Goal: Task Accomplishment & Management: Complete application form

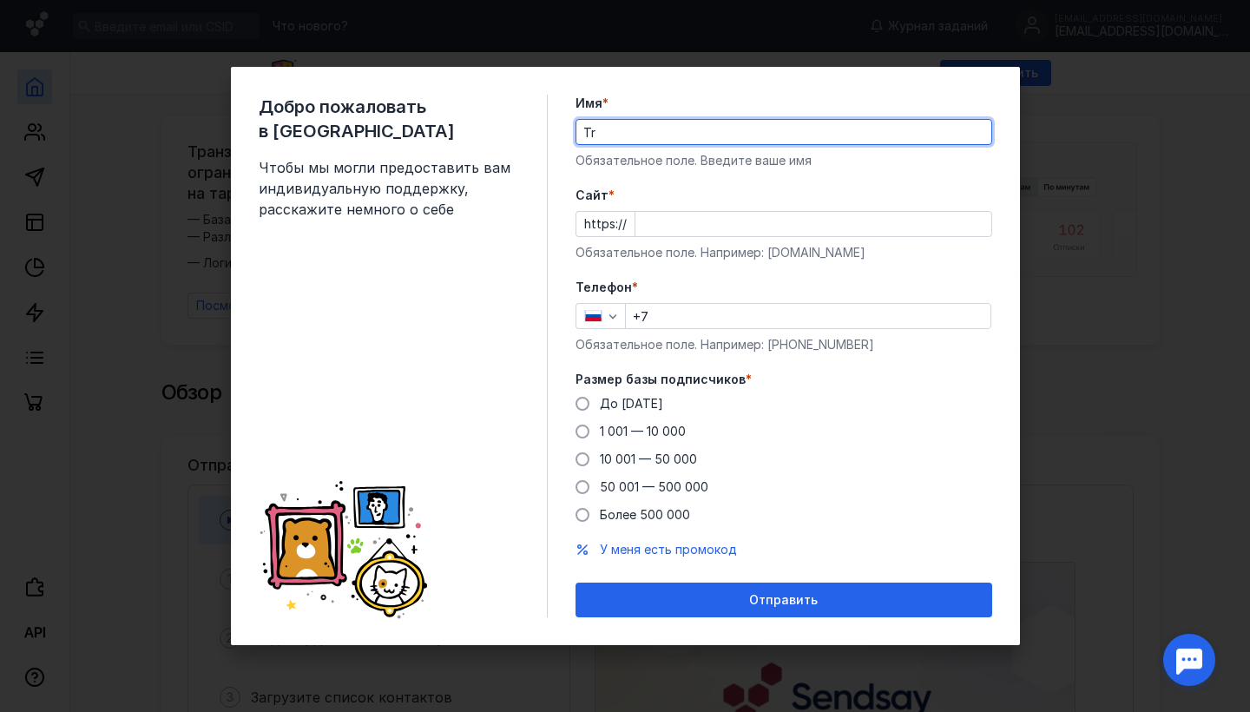
type input "T"
type input "Екатерина"
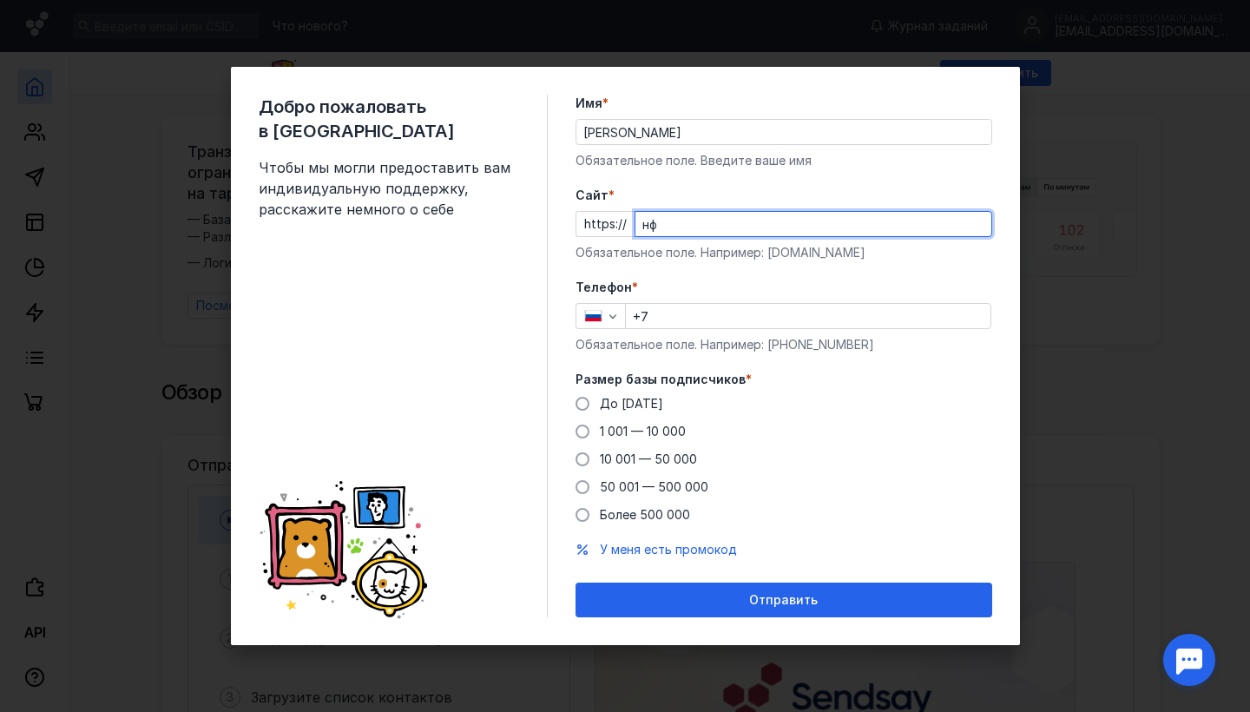
type input "н"
type input "yandex.ru"
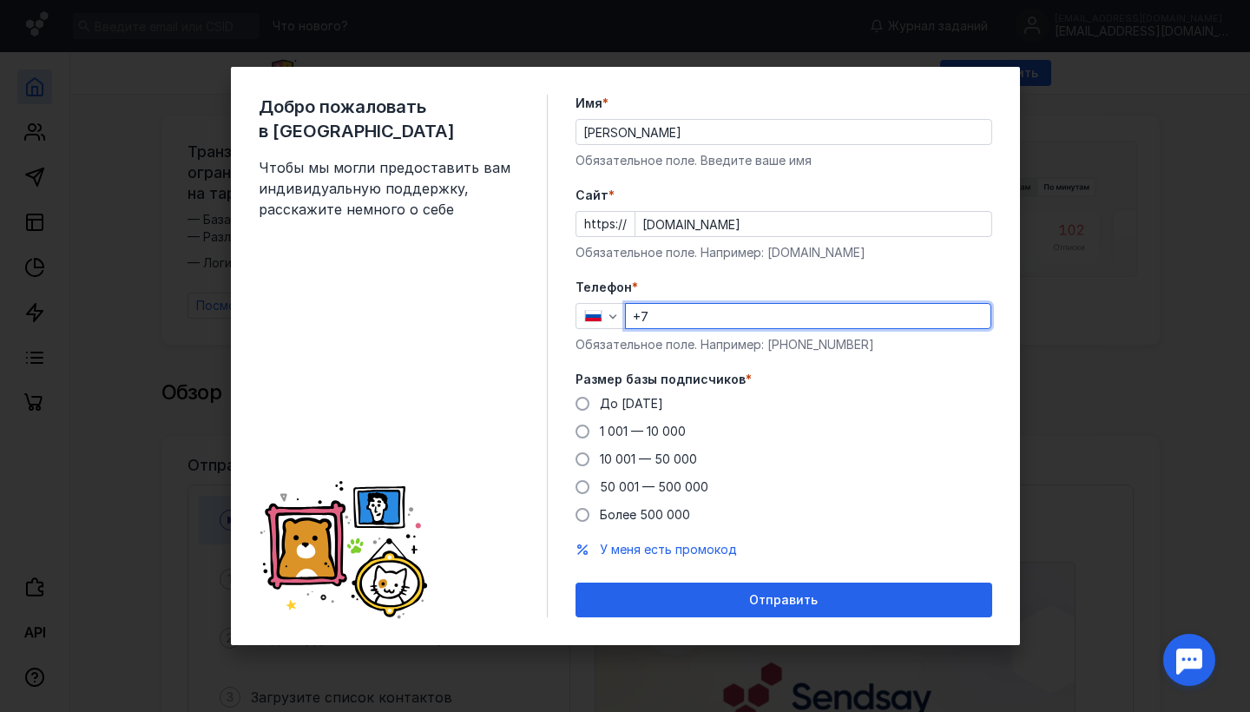
click at [772, 312] on input "+7" at bounding box center [808, 316] width 365 height 24
type input "[PHONE_NUMBER]"
click at [638, 394] on div "Размер базы подписчиков * До [DATE] 1 001 — 10 000 10 001 — 50 000 50 001 — 500…" at bounding box center [783, 447] width 417 height 153
click at [643, 405] on span "До [DATE]" at bounding box center [631, 403] width 63 height 15
click at [0, 0] on input "До [DATE]" at bounding box center [0, 0] width 0 height 0
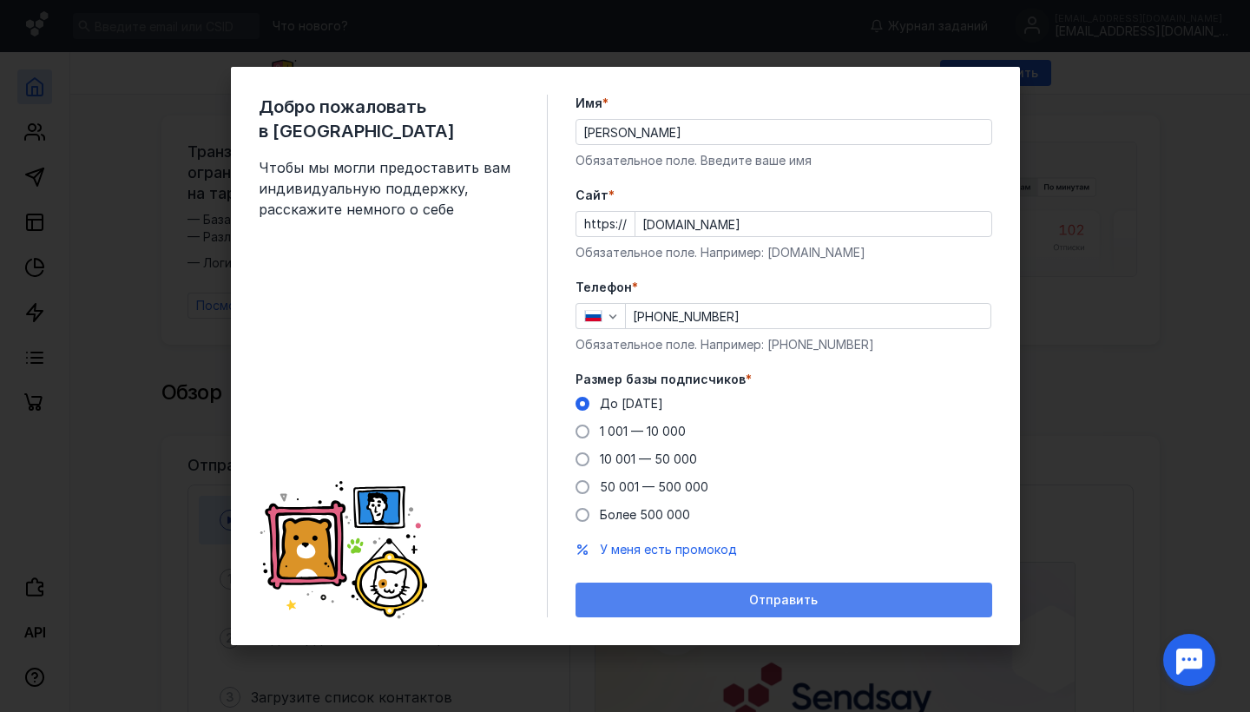
click at [724, 596] on div "Отправить" at bounding box center [783, 600] width 399 height 15
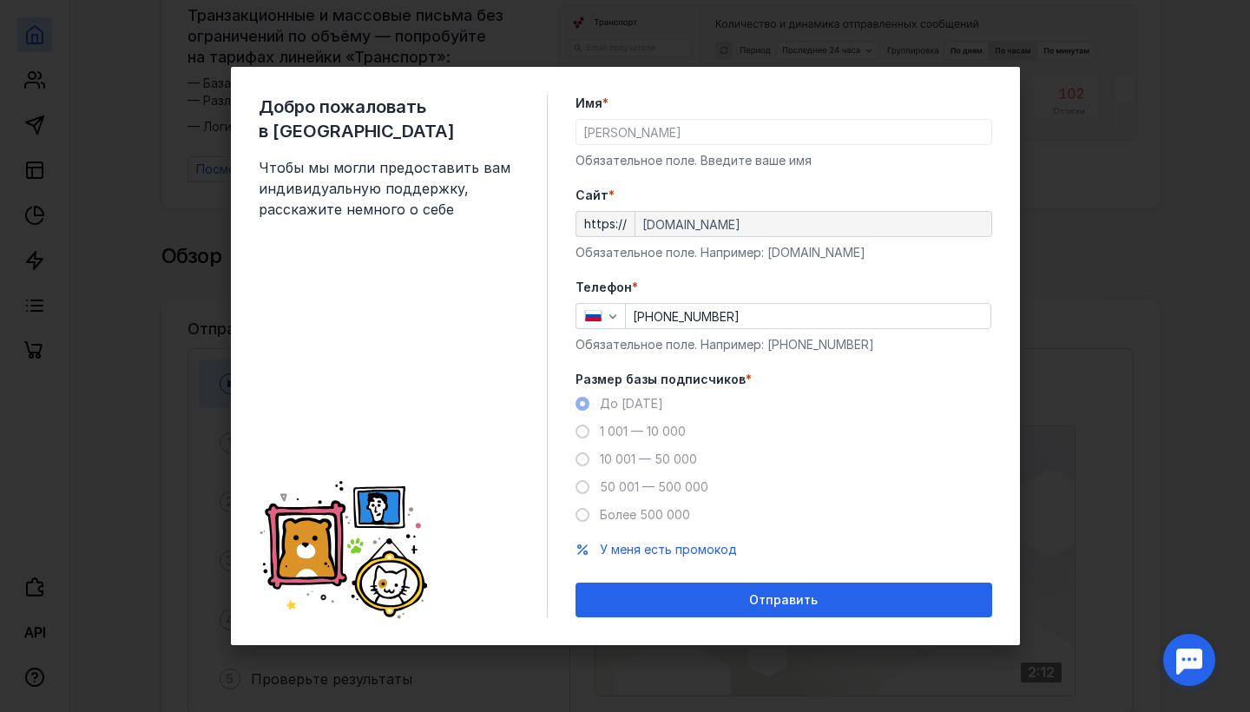
scroll to position [137, 0]
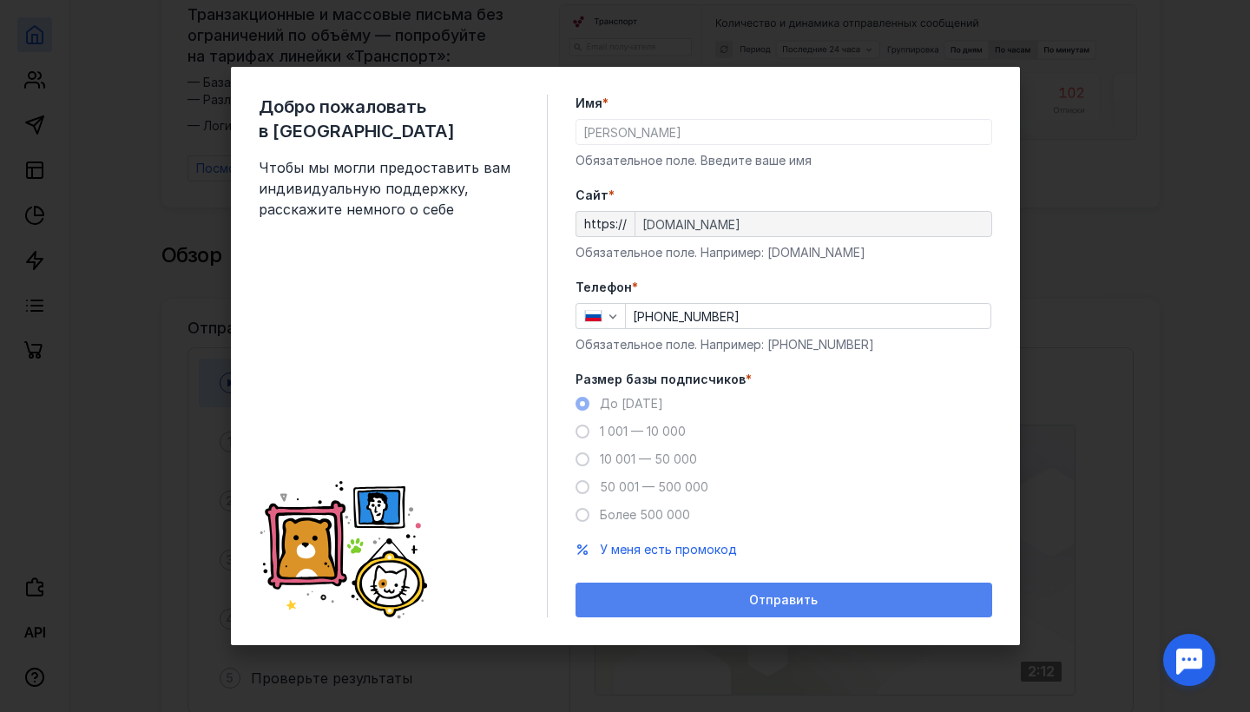
click at [706, 595] on div "Отправить" at bounding box center [783, 600] width 399 height 15
click at [706, 593] on div "Отправить" at bounding box center [783, 600] width 399 height 15
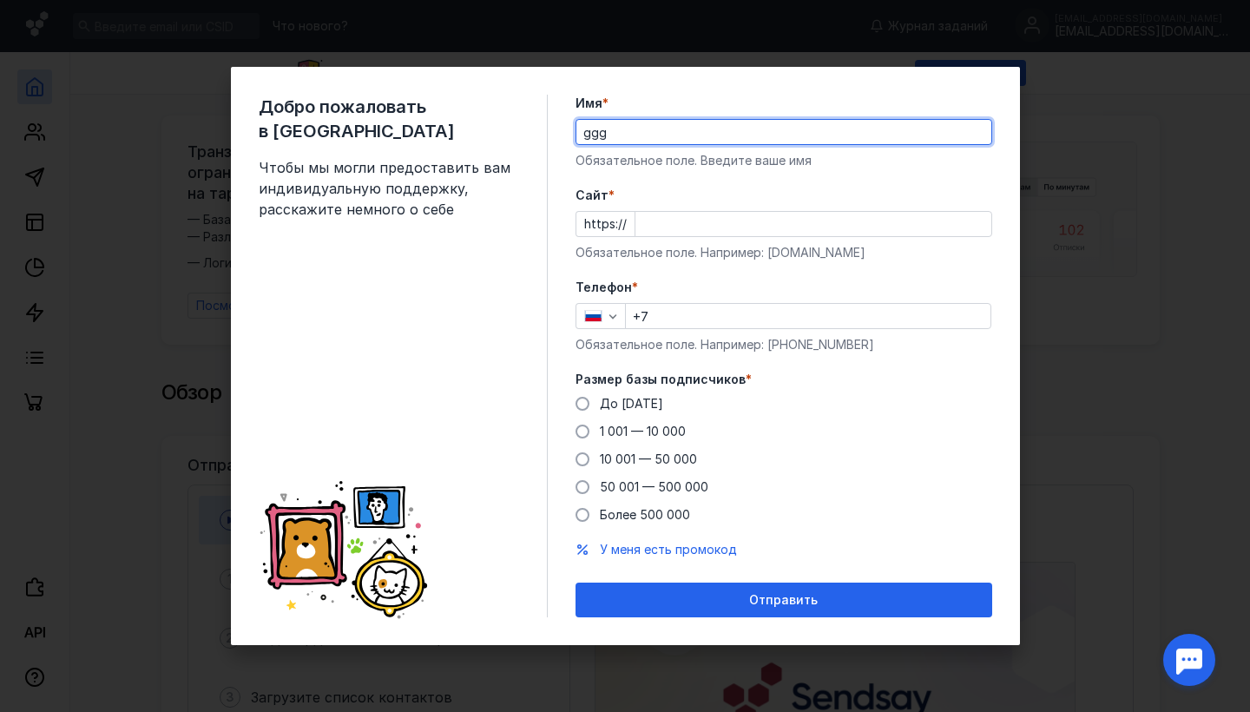
type input "ggg"
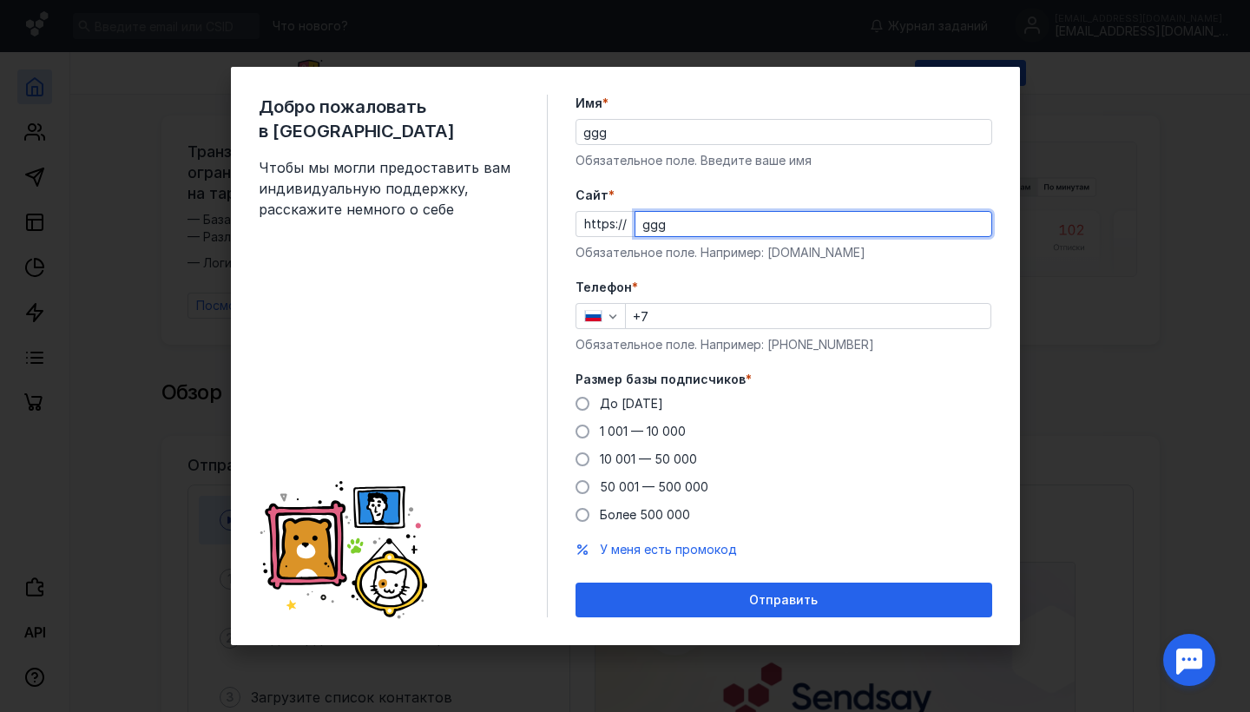
type input "ggg"
click at [844, 318] on input "+7" at bounding box center [808, 316] width 365 height 24
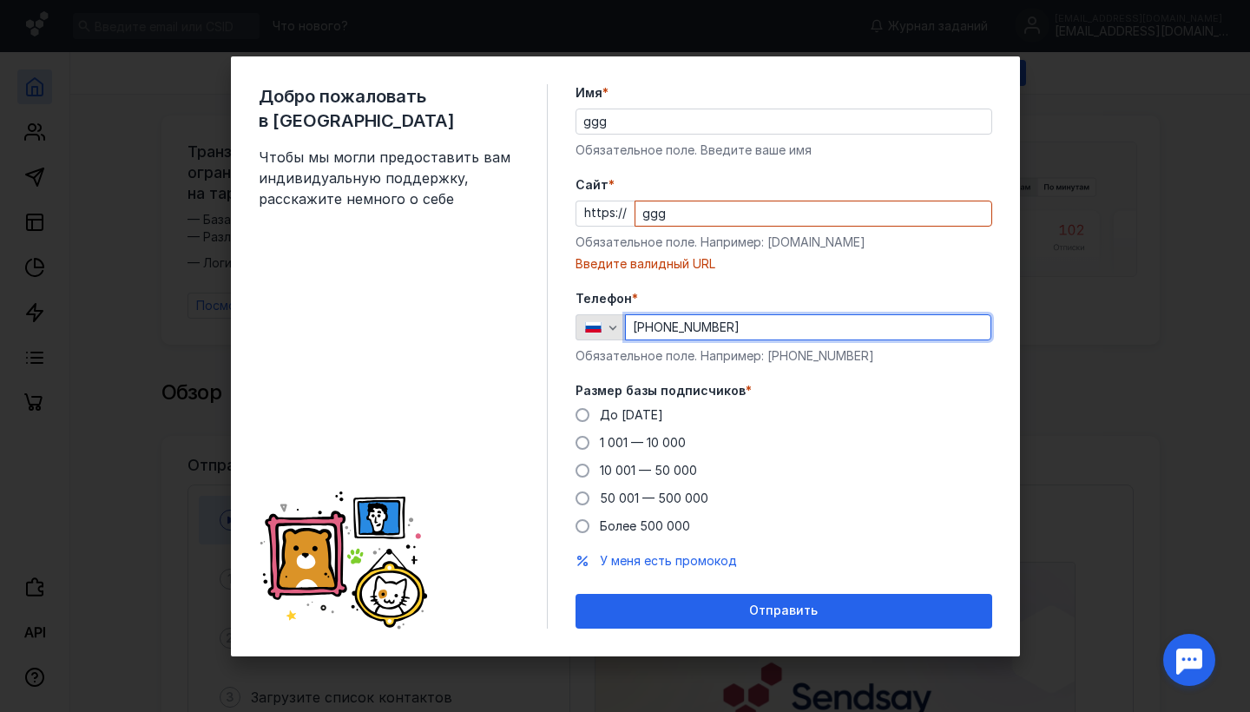
drag, startPoint x: 758, startPoint y: 319, endPoint x: 617, endPoint y: 317, distance: 140.6
click at [617, 317] on div "[PHONE_NUMBER]" at bounding box center [783, 327] width 417 height 26
click at [643, 328] on input "[PHONE_NUMBER]" at bounding box center [808, 327] width 365 height 24
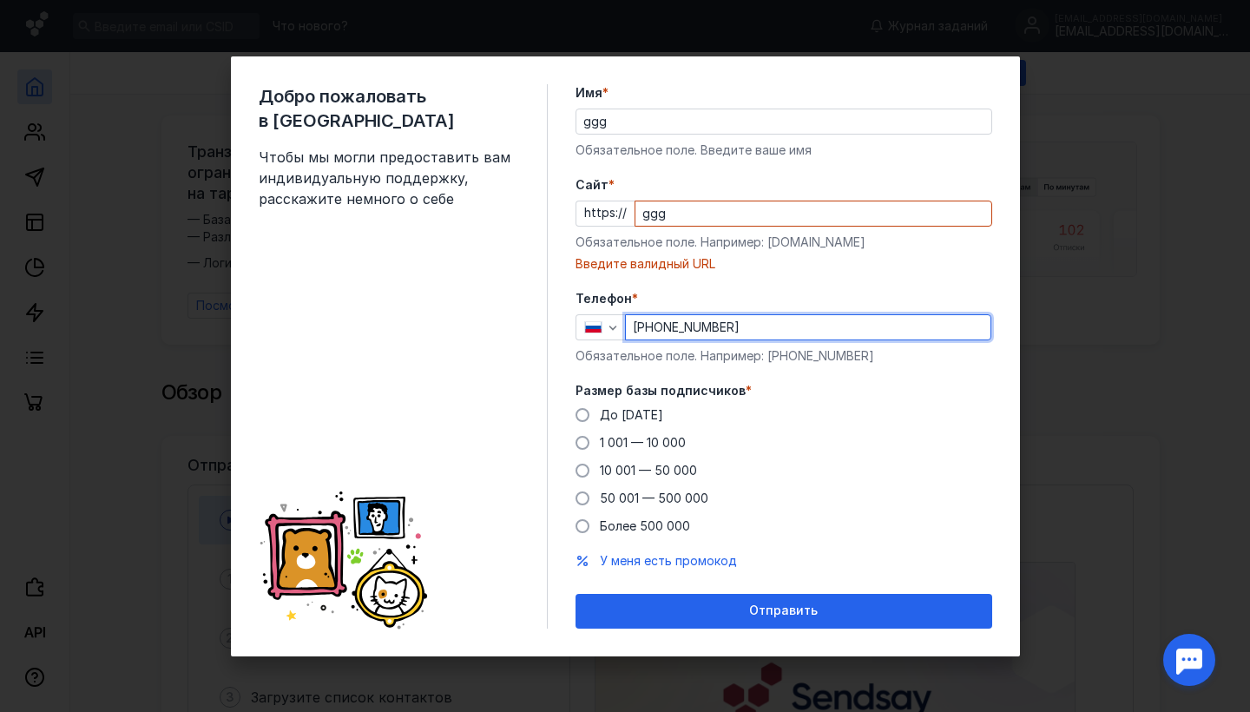
click at [643, 328] on input "[PHONE_NUMBER]" at bounding box center [808, 327] width 365 height 24
type input "+7"
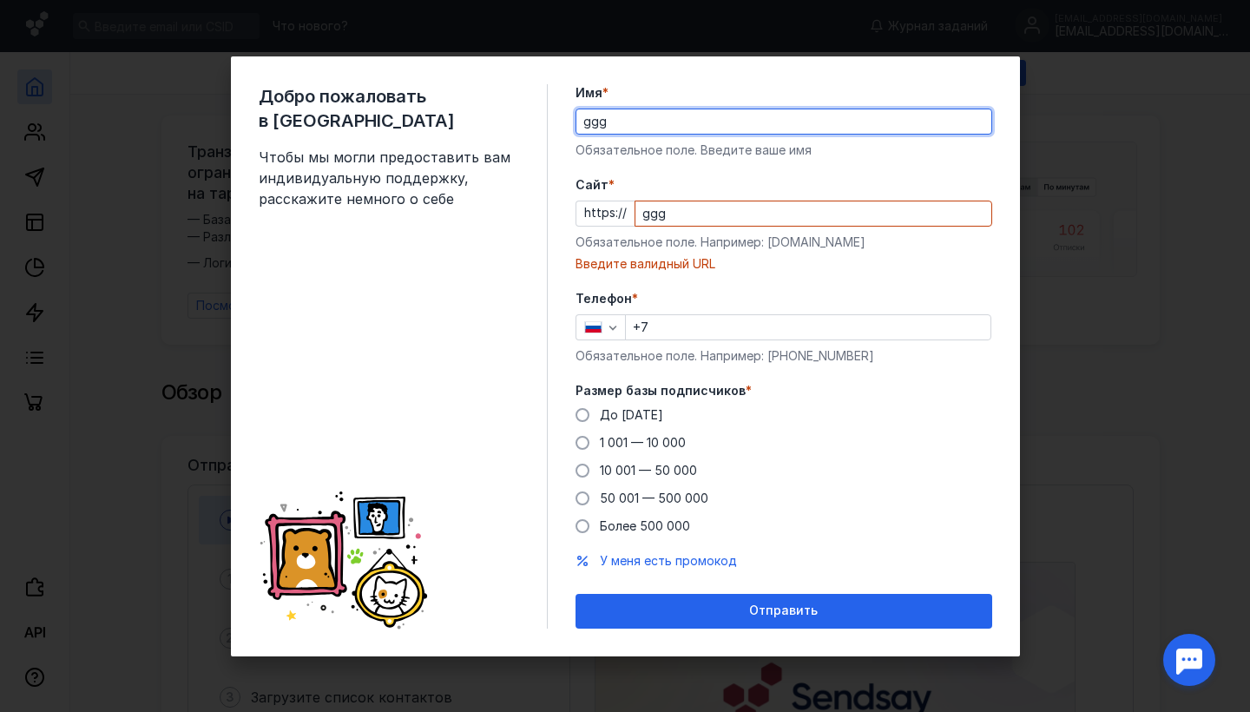
click at [620, 119] on input "ggg" at bounding box center [783, 121] width 415 height 24
type input "[PERSON_NAME]"
click at [700, 194] on div "Cайт * https:// ggg Обязательное поле. Например: [DOMAIN_NAME] Введите валидный…" at bounding box center [783, 224] width 417 height 96
click at [700, 214] on input "ggg" at bounding box center [813, 213] width 356 height 24
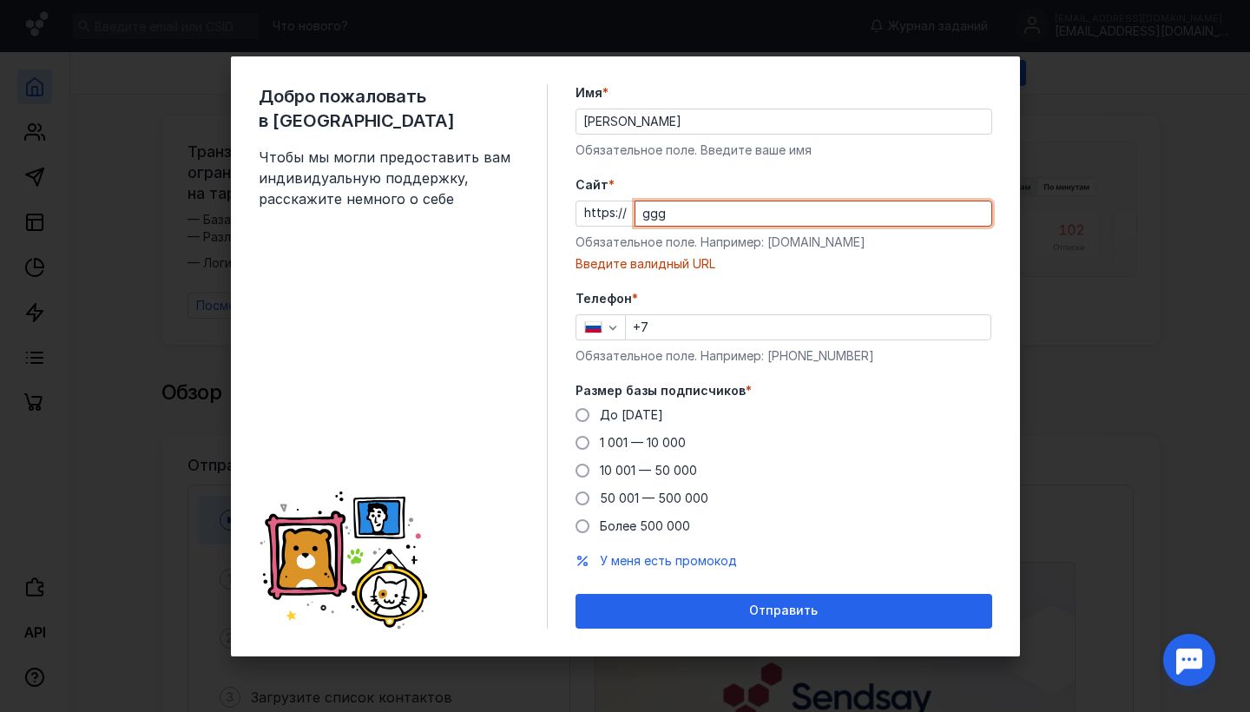
click at [700, 214] on input "ggg" at bounding box center [813, 213] width 356 height 24
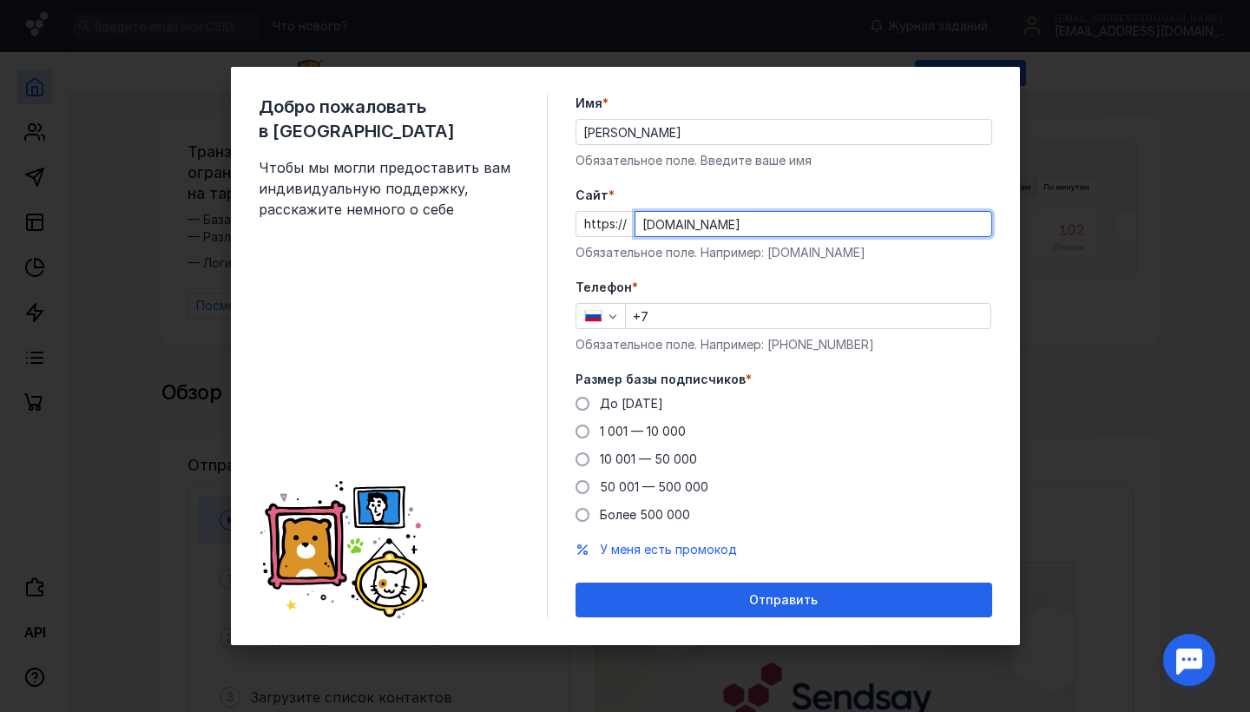
type input "[DOMAIN_NAME]"
click at [722, 329] on div "Телефон * +7 Обязательное поле. Например: [PHONE_NUMBER]" at bounding box center [783, 316] width 417 height 75
click at [716, 321] on input "+7" at bounding box center [808, 316] width 365 height 24
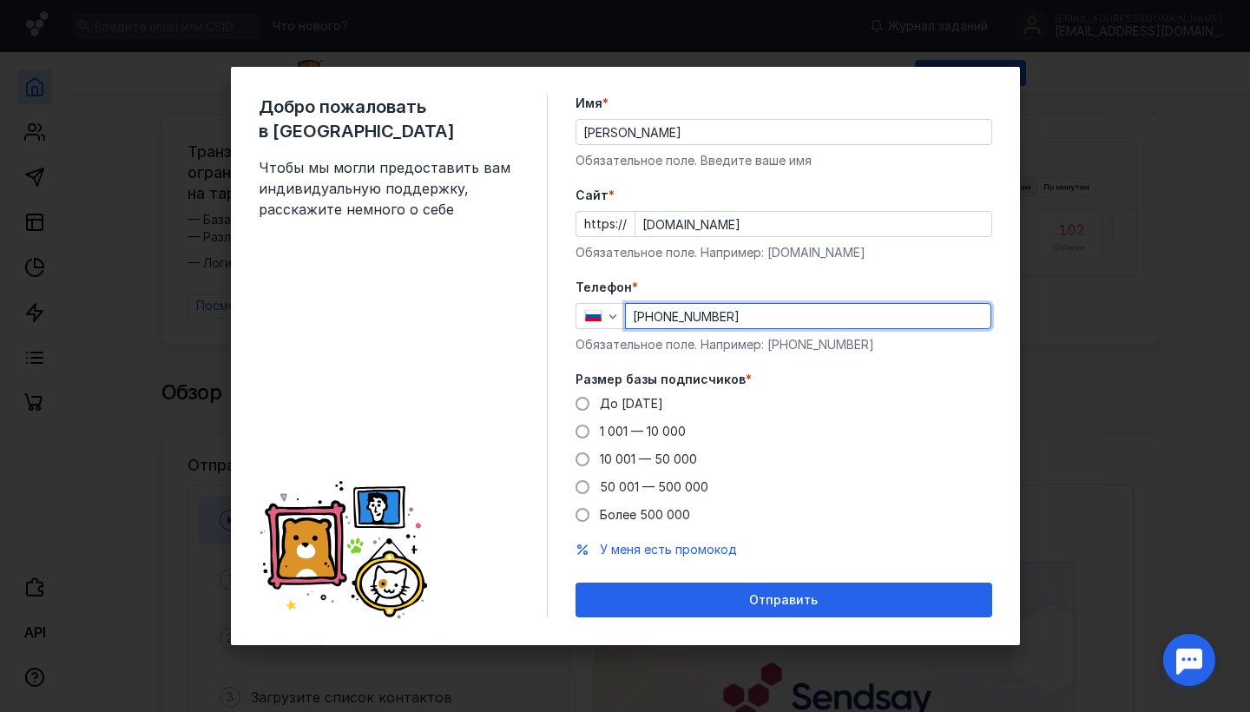
type input "[PHONE_NUMBER]"
click at [647, 387] on span "Размер базы подписчиков" at bounding box center [660, 379] width 170 height 17
click at [647, 393] on div "Размер базы подписчиков * До [DATE] 1 001 — 10 000 10 001 — 50 000 50 001 — 500…" at bounding box center [783, 447] width 417 height 153
click at [644, 400] on span "До [DATE]" at bounding box center [631, 403] width 63 height 15
click at [0, 0] on input "До [DATE]" at bounding box center [0, 0] width 0 height 0
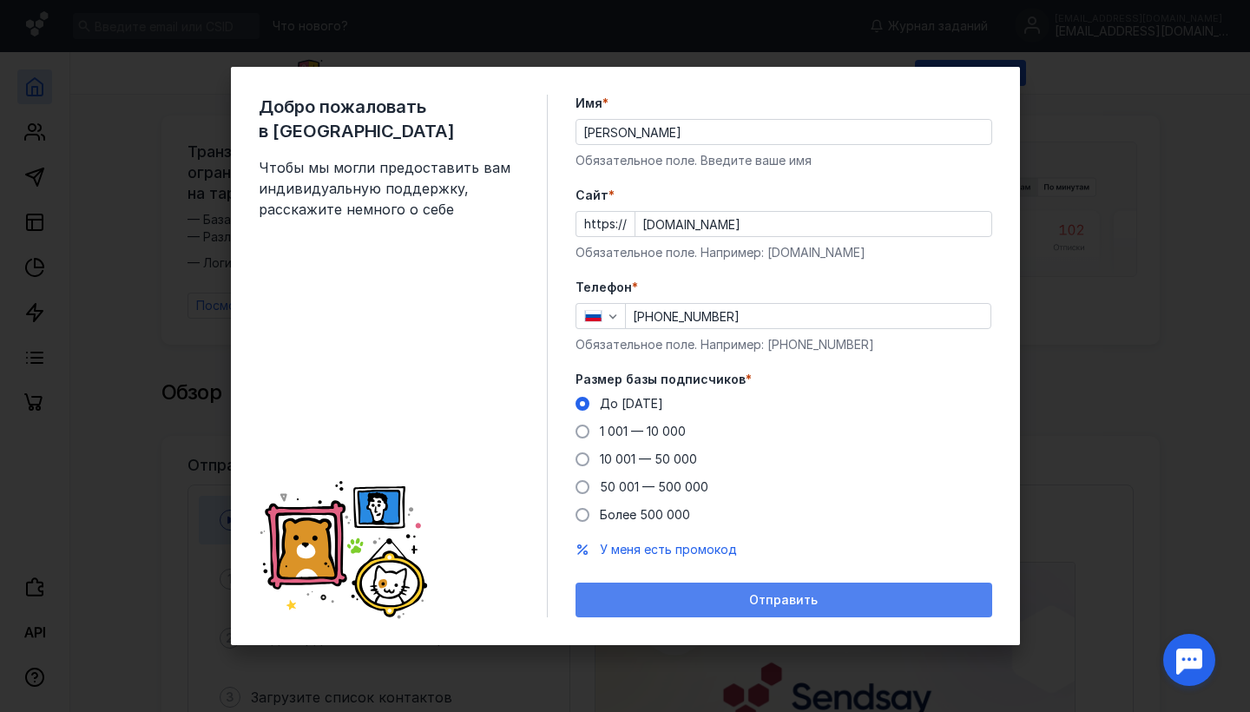
click at [742, 583] on div "Отправить" at bounding box center [783, 599] width 417 height 35
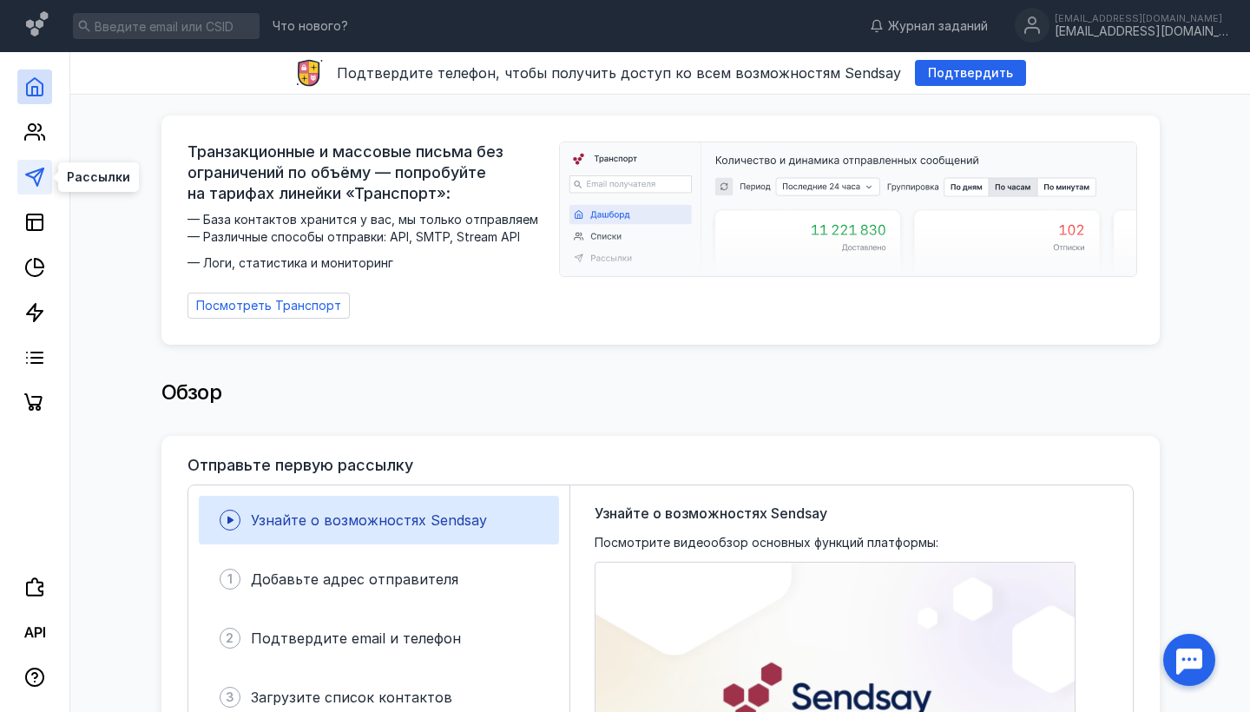
click at [40, 174] on icon at bounding box center [34, 177] width 21 height 21
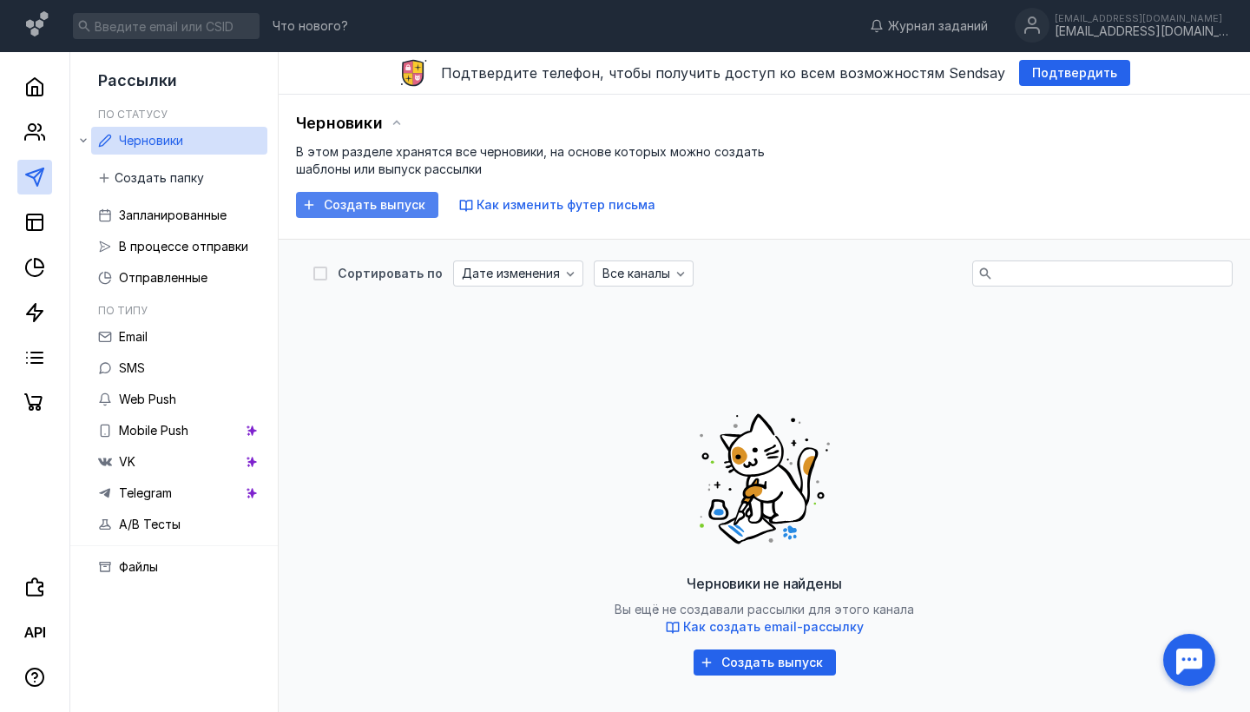
click at [349, 209] on span "Создать выпуск" at bounding box center [375, 205] width 102 height 15
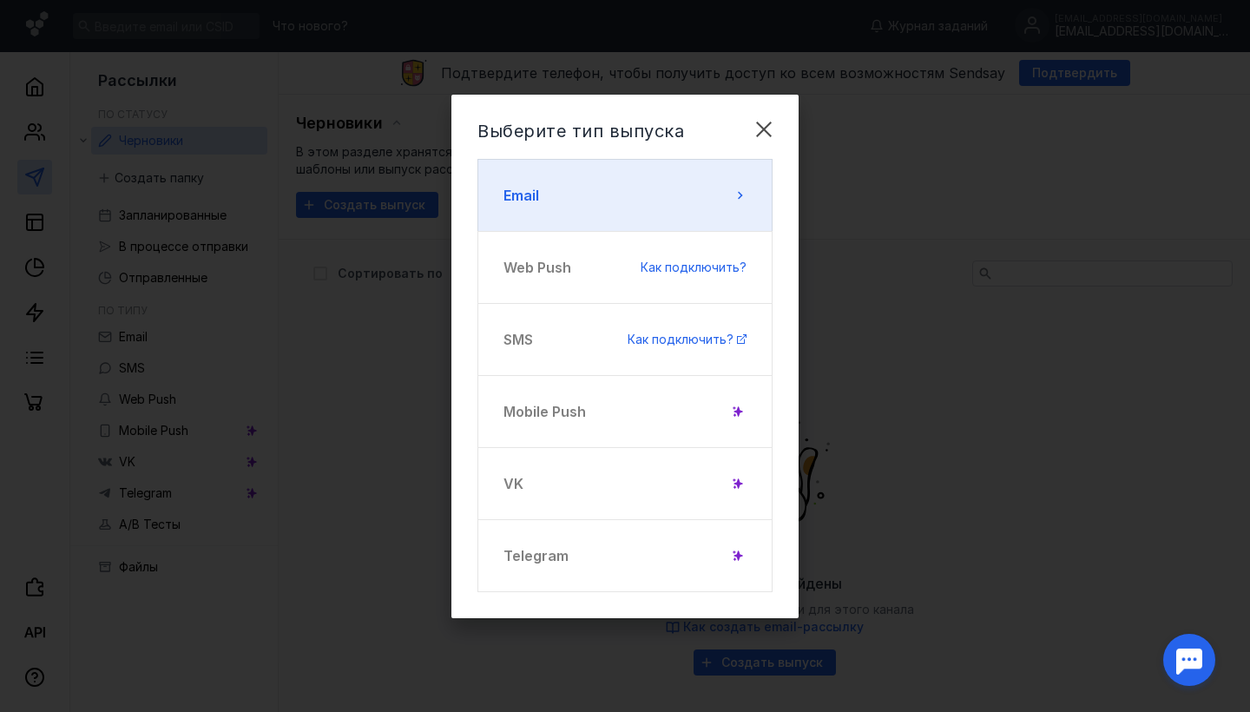
click at [533, 180] on button "Email" at bounding box center [624, 195] width 295 height 73
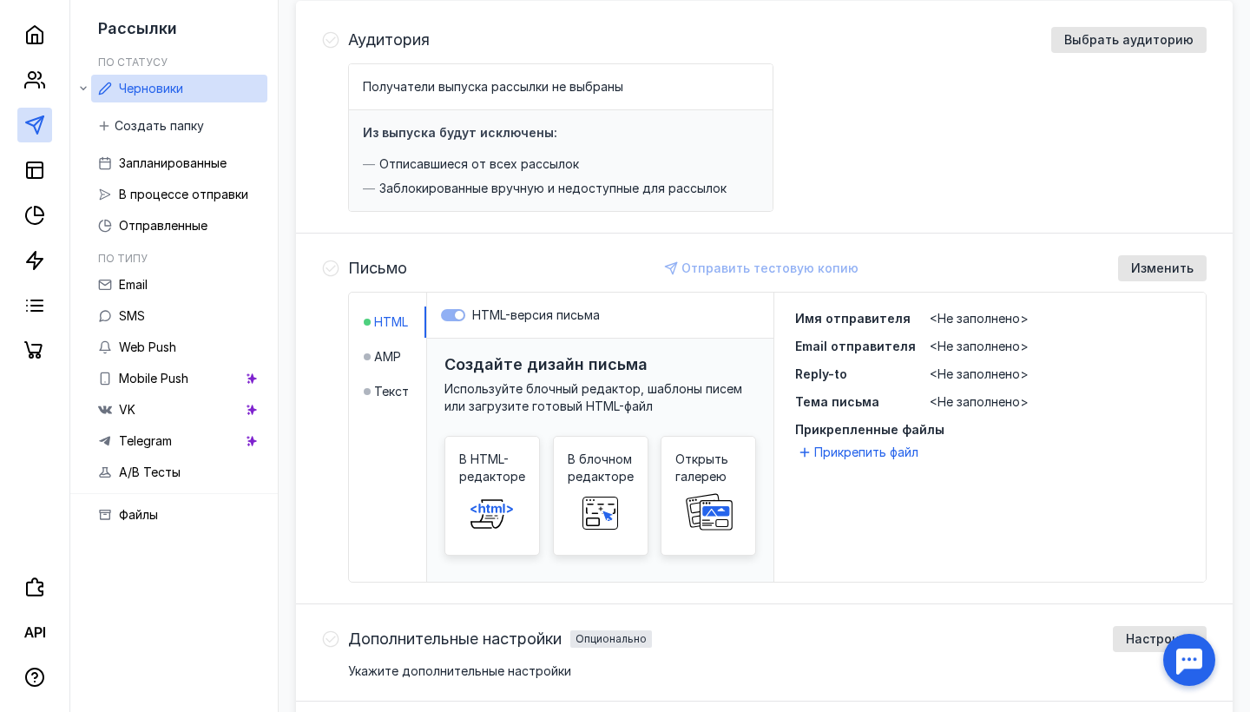
scroll to position [244, 0]
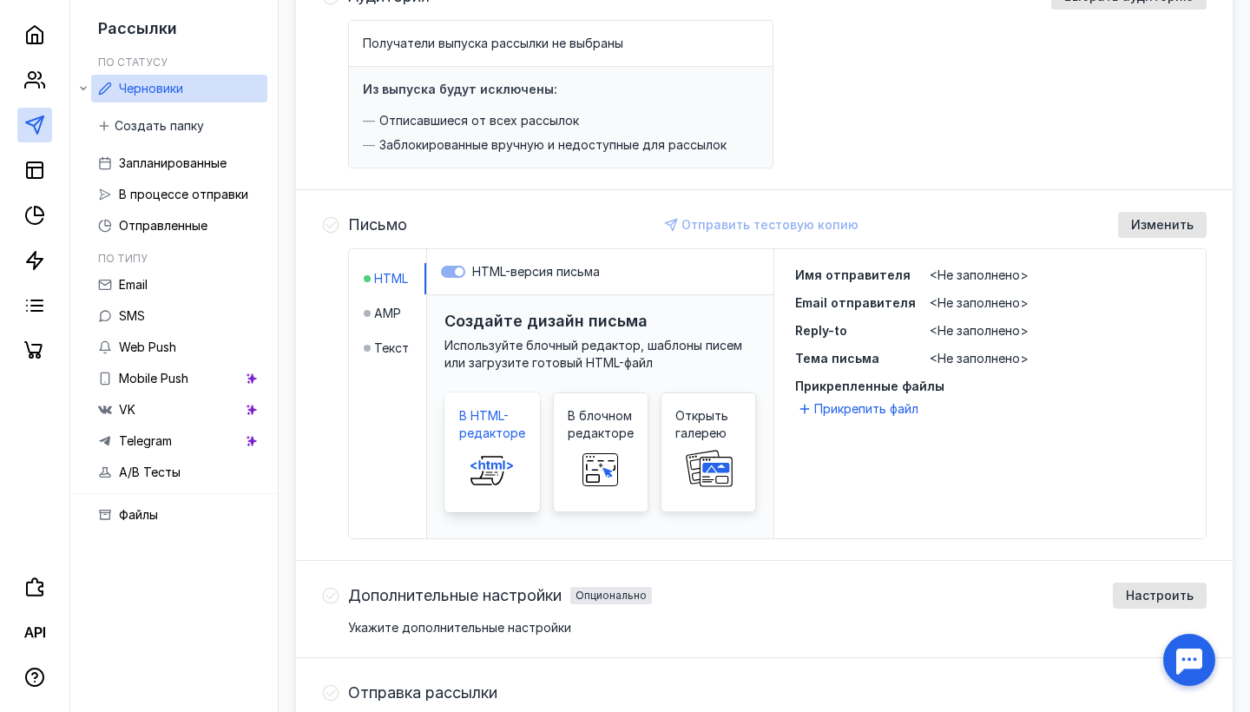
click at [476, 437] on span "В HTML-редакторе" at bounding box center [492, 424] width 66 height 35
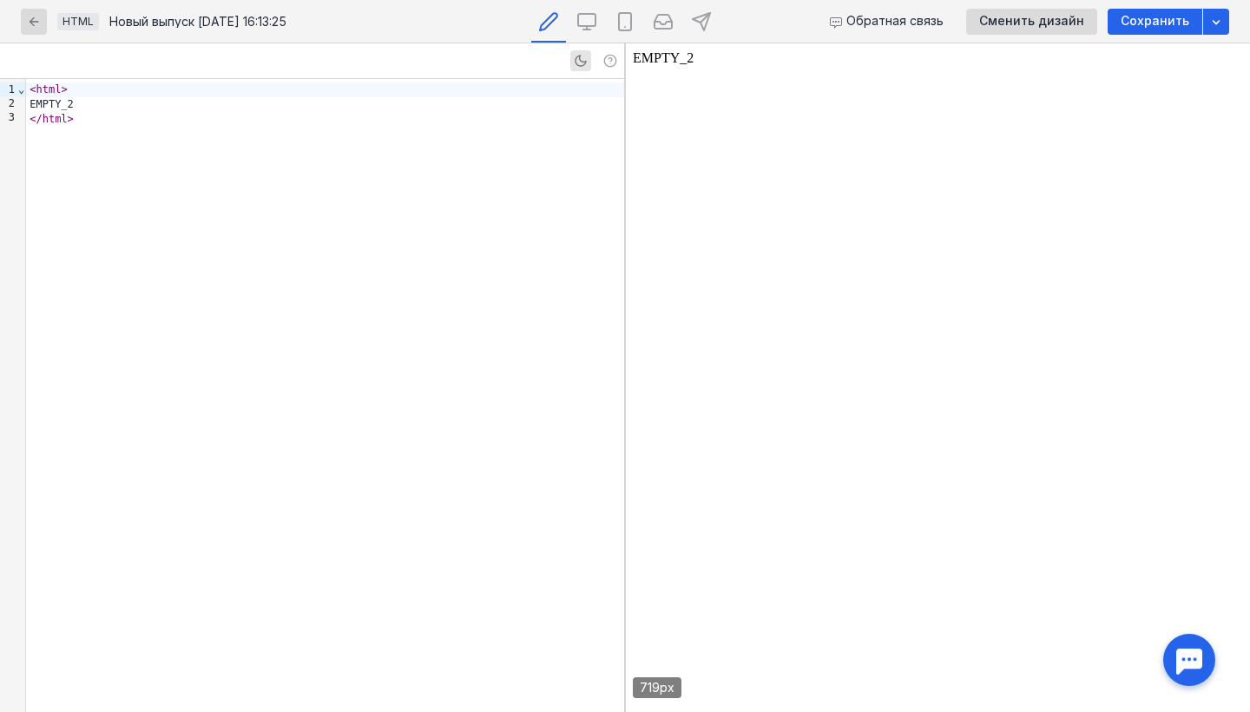
click at [414, 216] on div "< html > EMPTY_2 </ html >" at bounding box center [325, 395] width 598 height 633
click at [554, 233] on div at bounding box center [325, 395] width 598 height 633
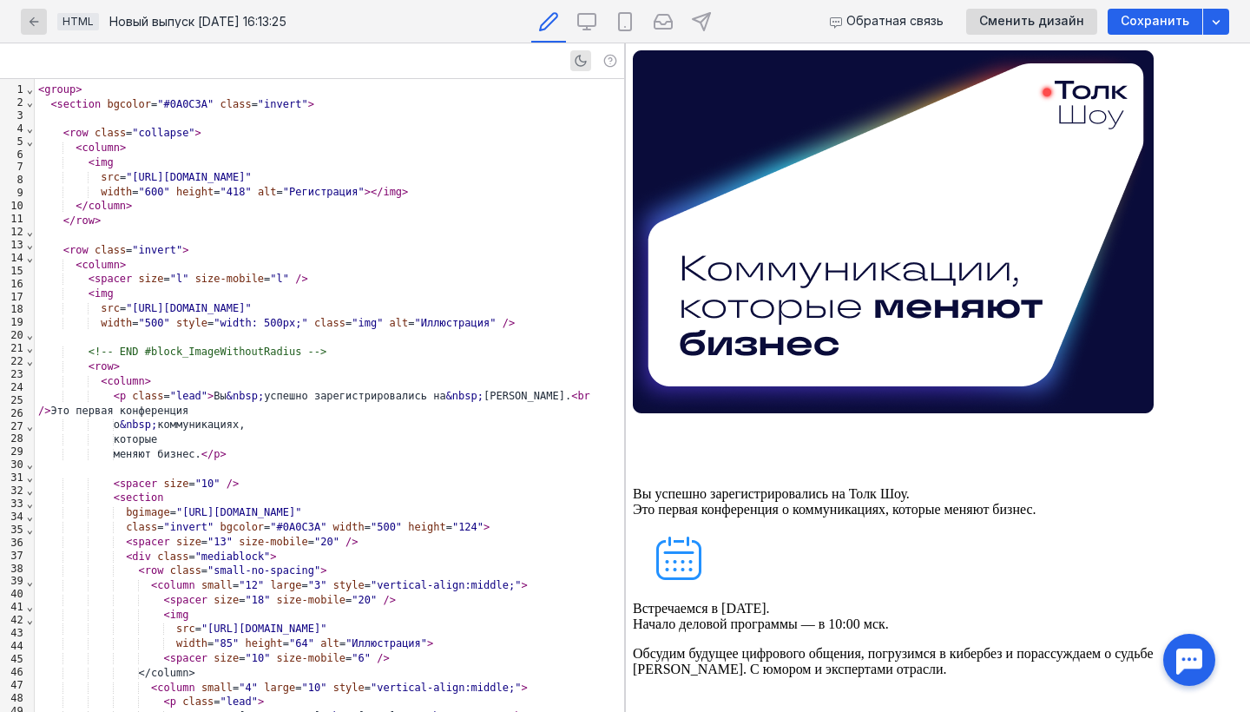
scroll to position [2138, 0]
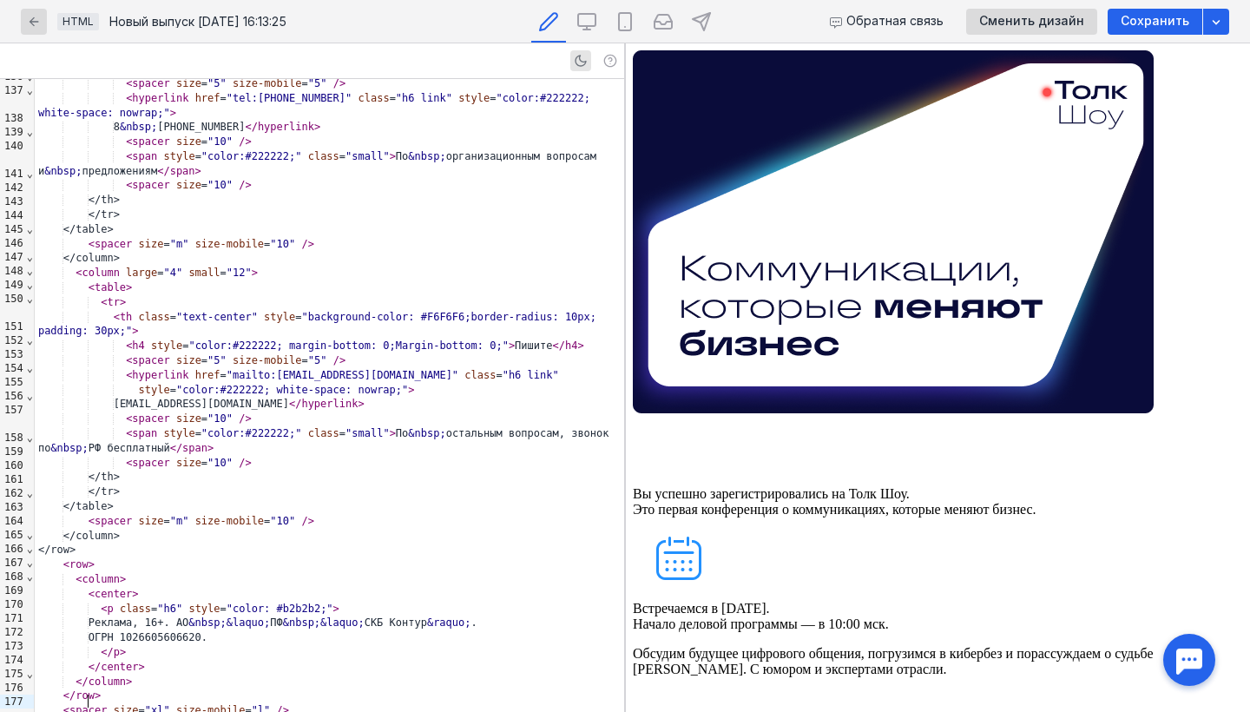
click at [724, 174] on img at bounding box center [893, 231] width 521 height 363
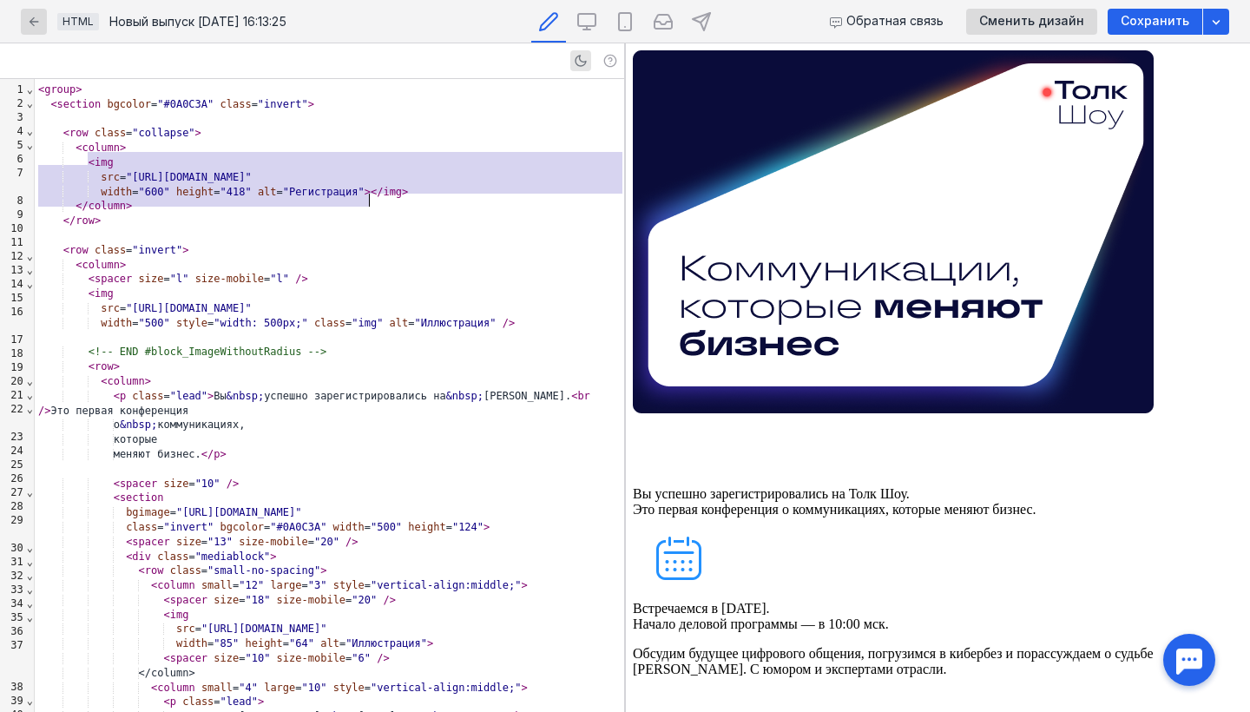
scroll to position [0, 0]
click at [494, 389] on div "< column >" at bounding box center [329, 381] width 589 height 15
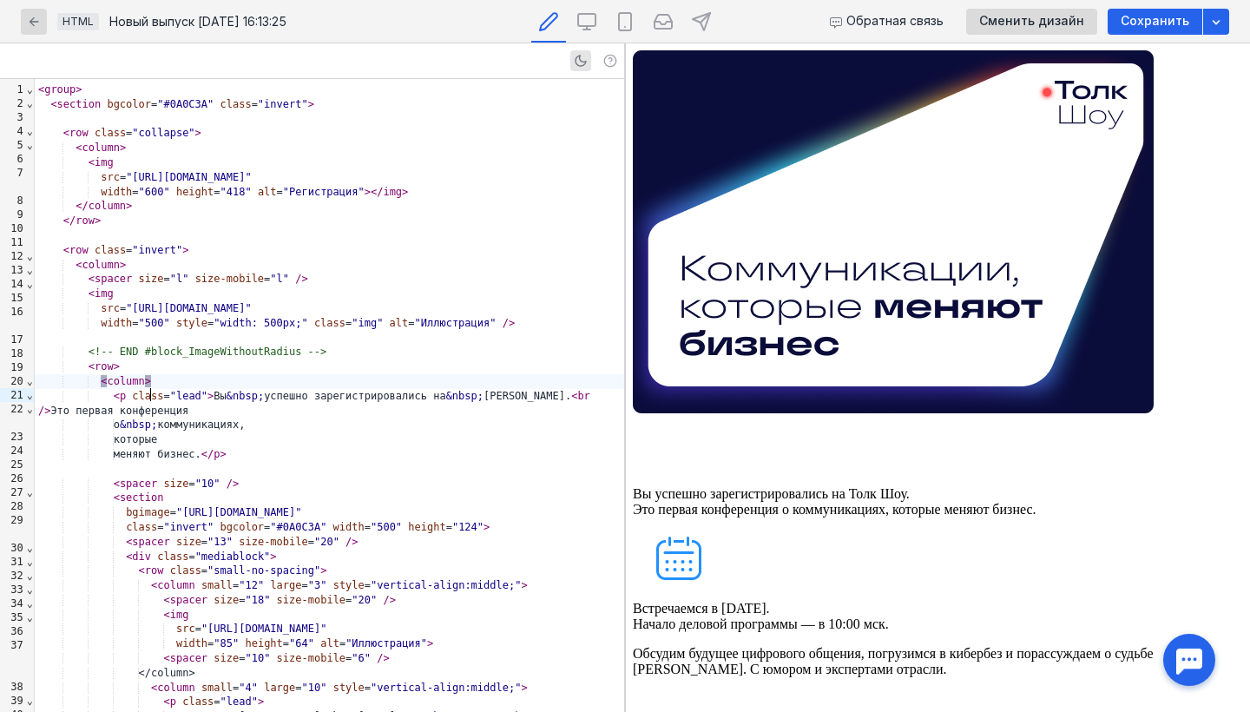
click at [473, 147] on div "< column >" at bounding box center [329, 148] width 589 height 15
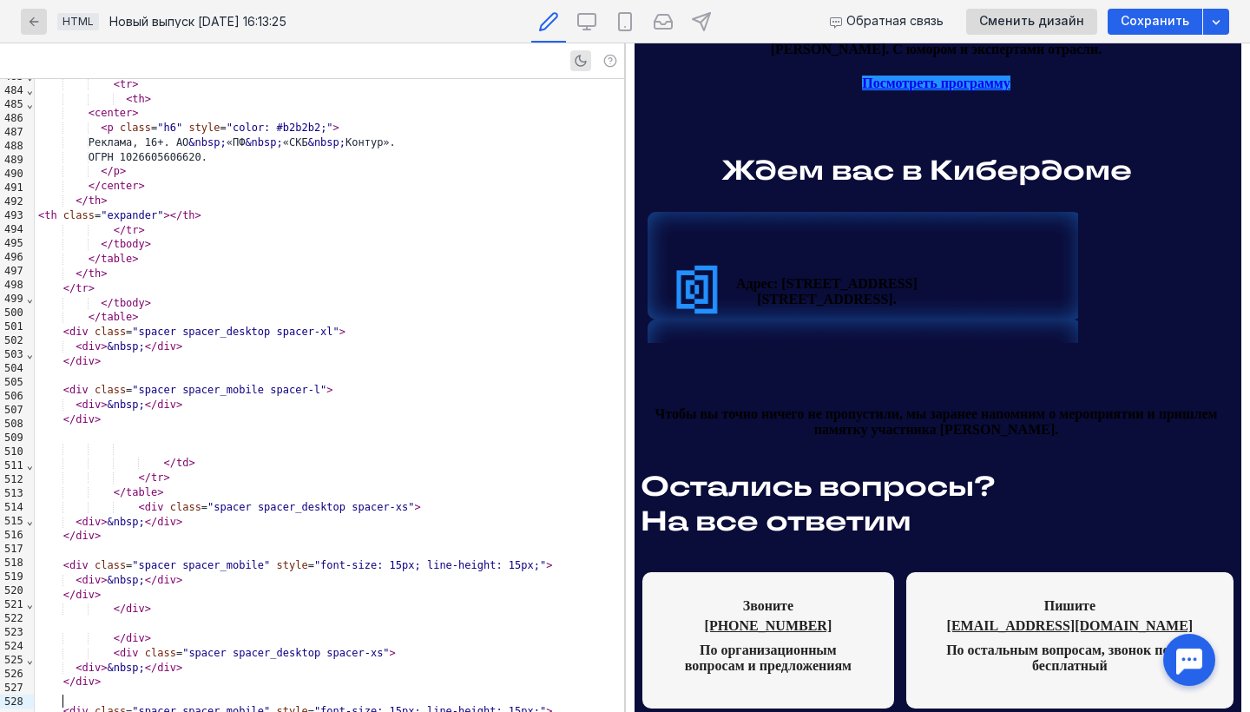
scroll to position [746, 0]
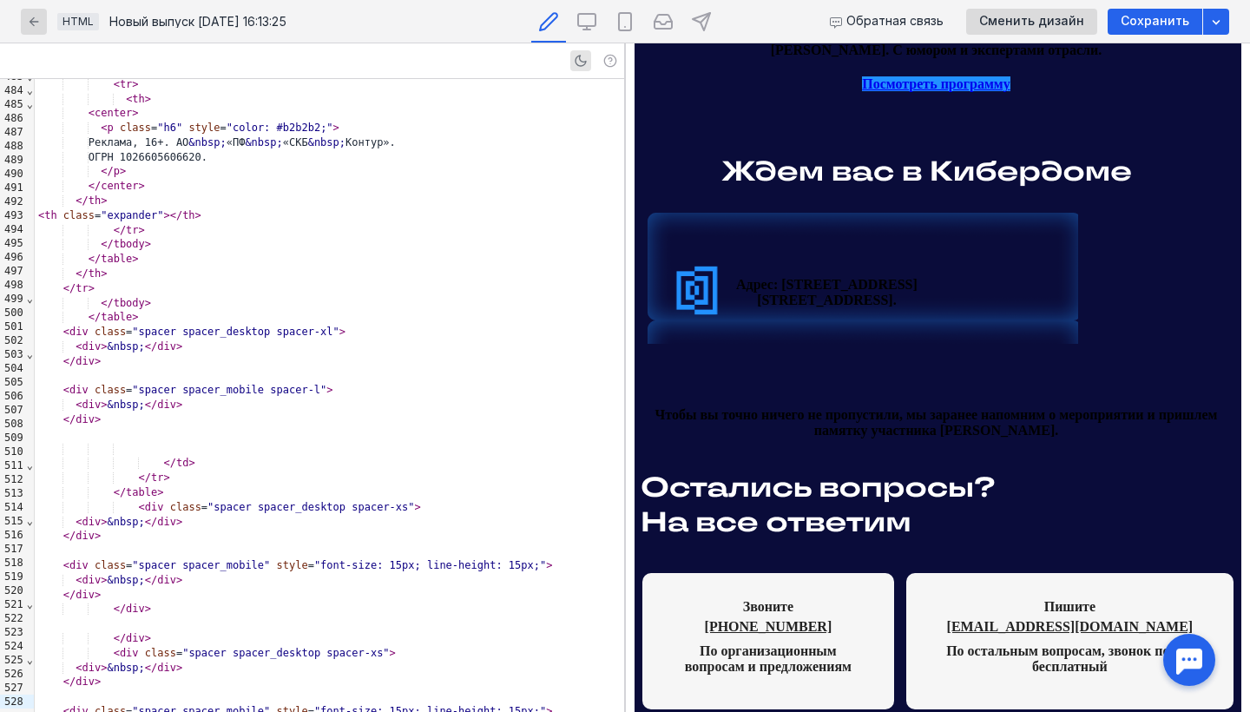
drag, startPoint x: 779, startPoint y: 280, endPoint x: 902, endPoint y: 439, distance: 200.5
click at [902, 439] on th "Адрес: [STREET_ADDRESS]." at bounding box center [938, 290] width 596 height 307
click at [902, 439] on table "Чтобы вы точно ничего не пропустили, мы заранее напомним о мероприятии и пришле…" at bounding box center [937, 411] width 589 height 59
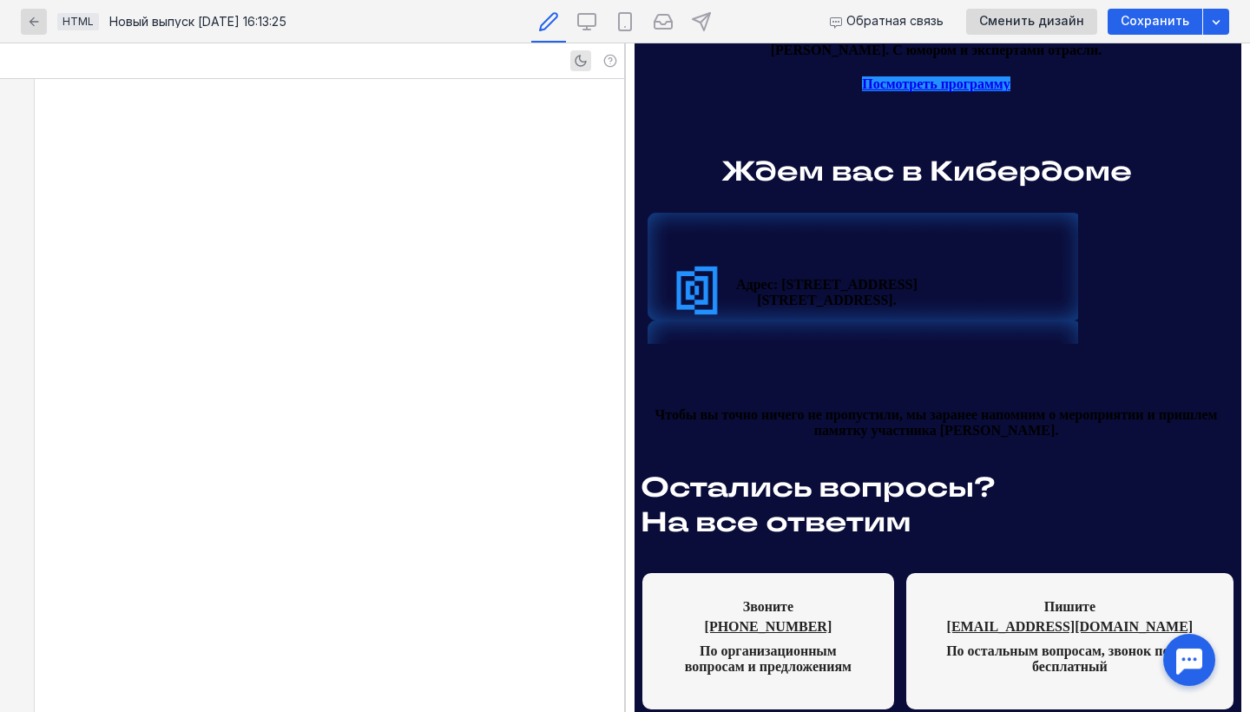
scroll to position [3874, 0]
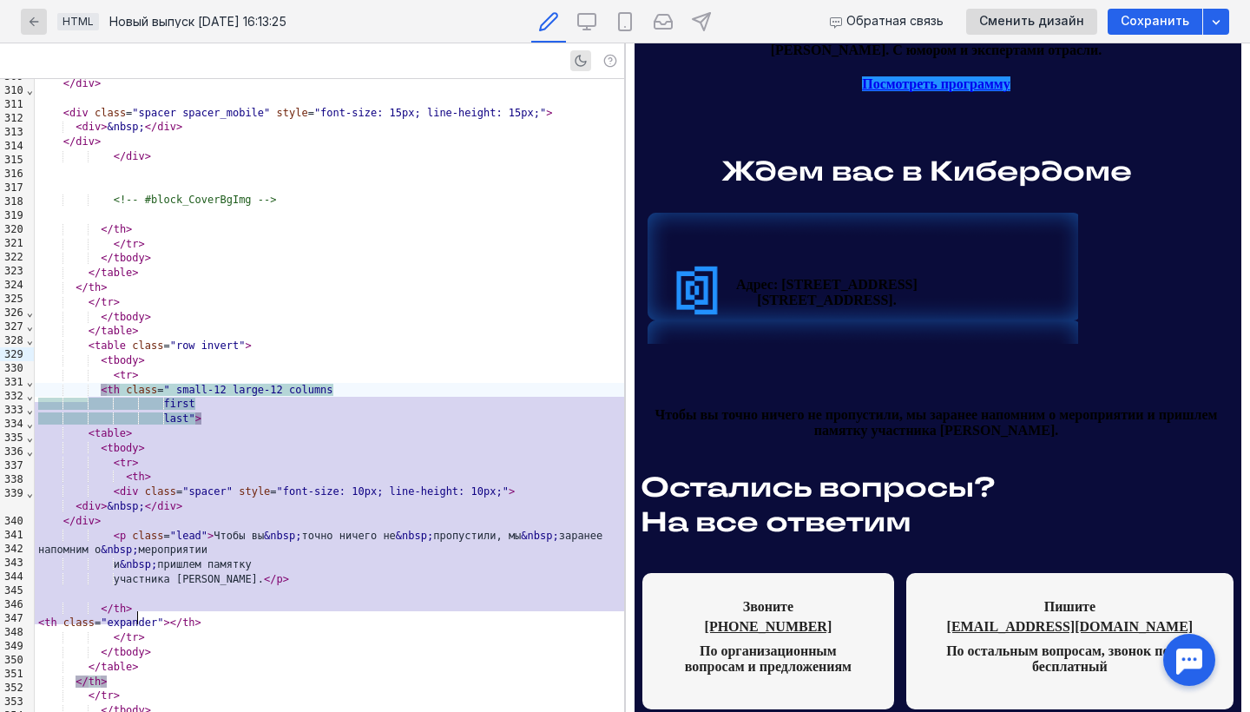
click at [554, 383] on div "< th class = " small-12 large-12 columns" at bounding box center [329, 390] width 589 height 15
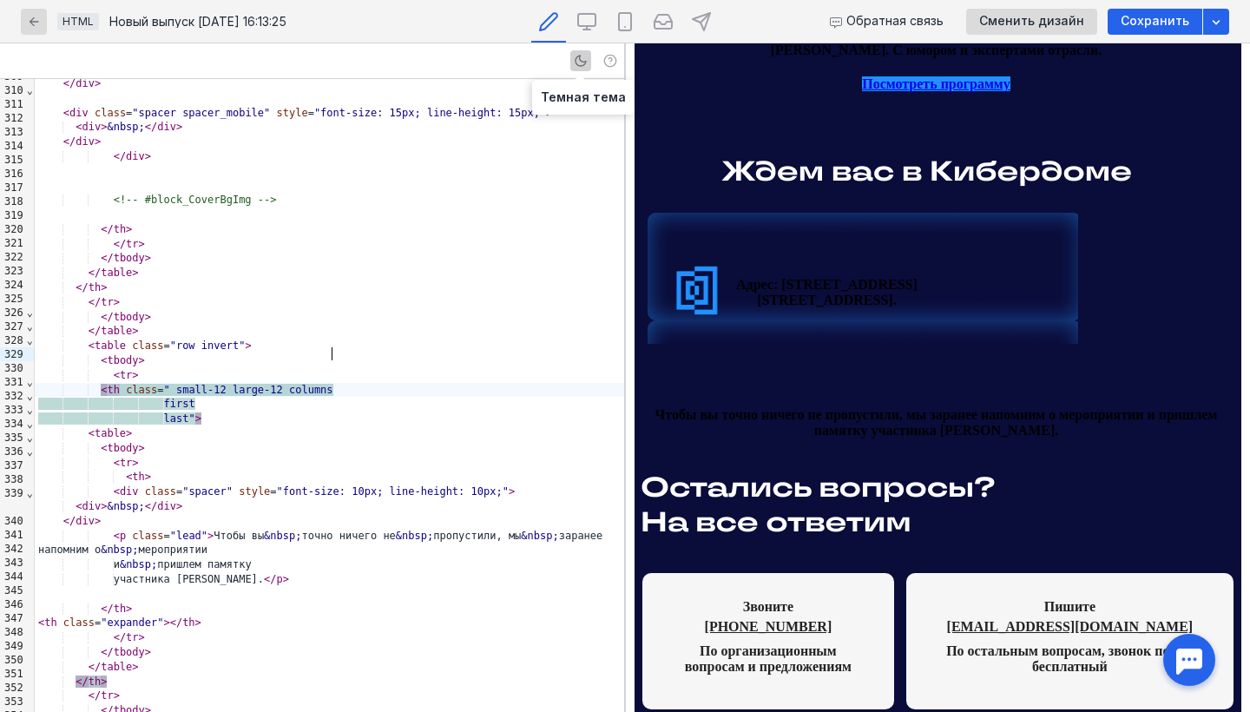
click at [582, 57] on icon "button" at bounding box center [581, 61] width 14 height 14
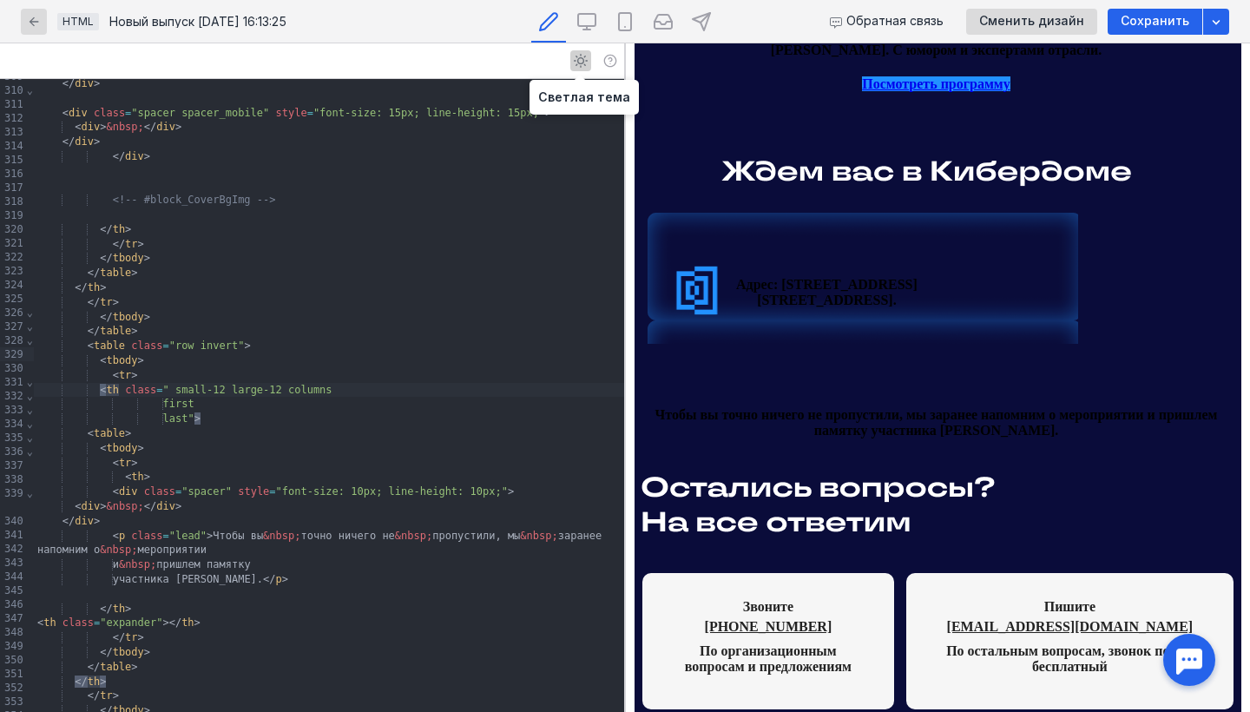
click at [582, 59] on icon "button" at bounding box center [581, 61] width 14 height 14
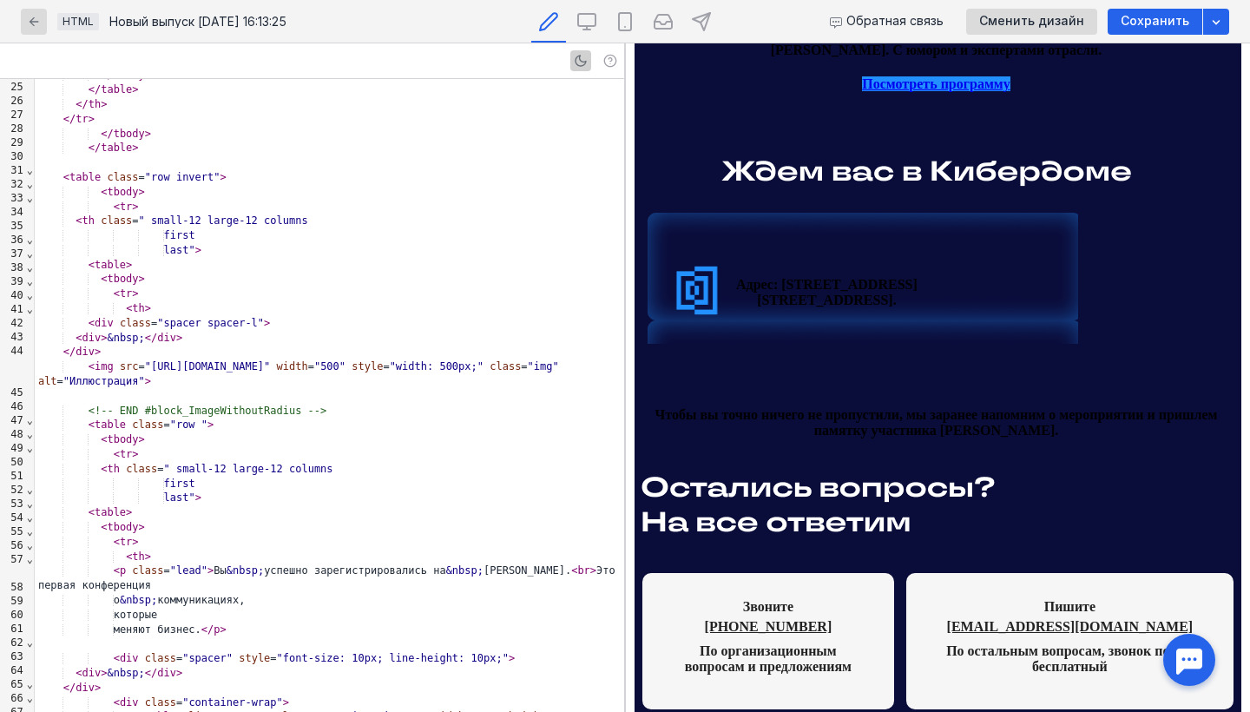
scroll to position [569, 0]
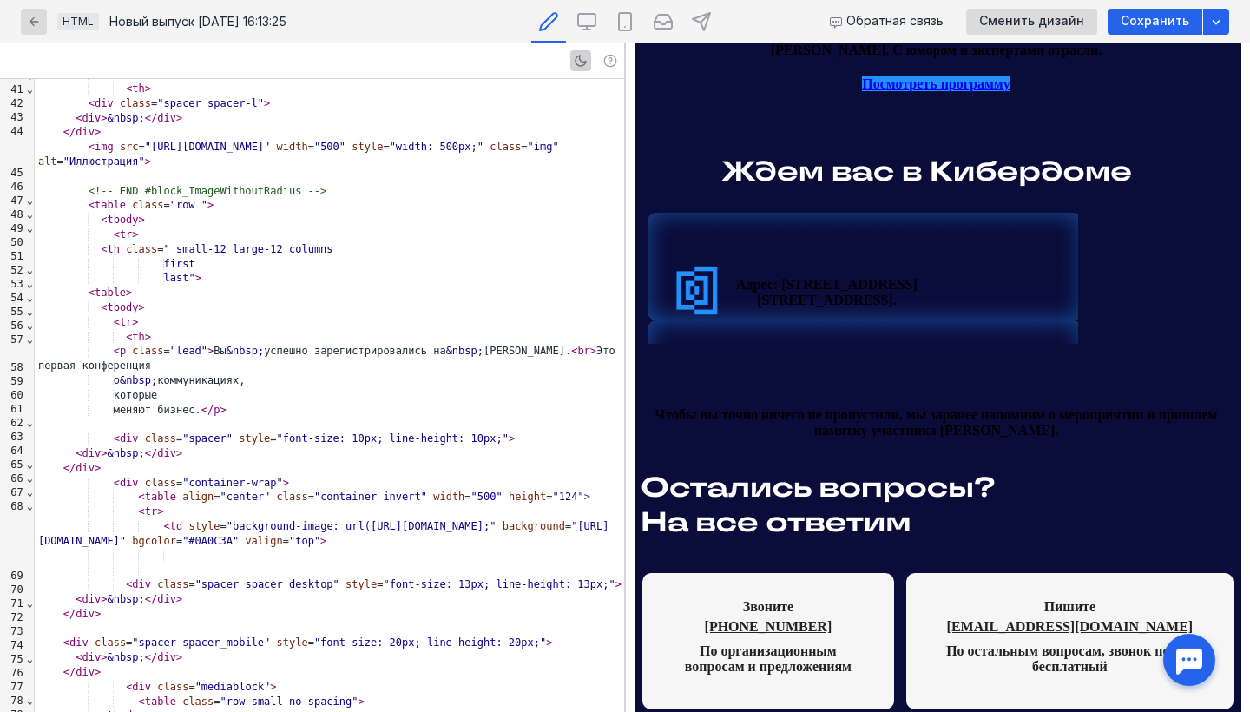
click at [299, 476] on div "< div class = "container-wrap" >" at bounding box center [329, 483] width 589 height 15
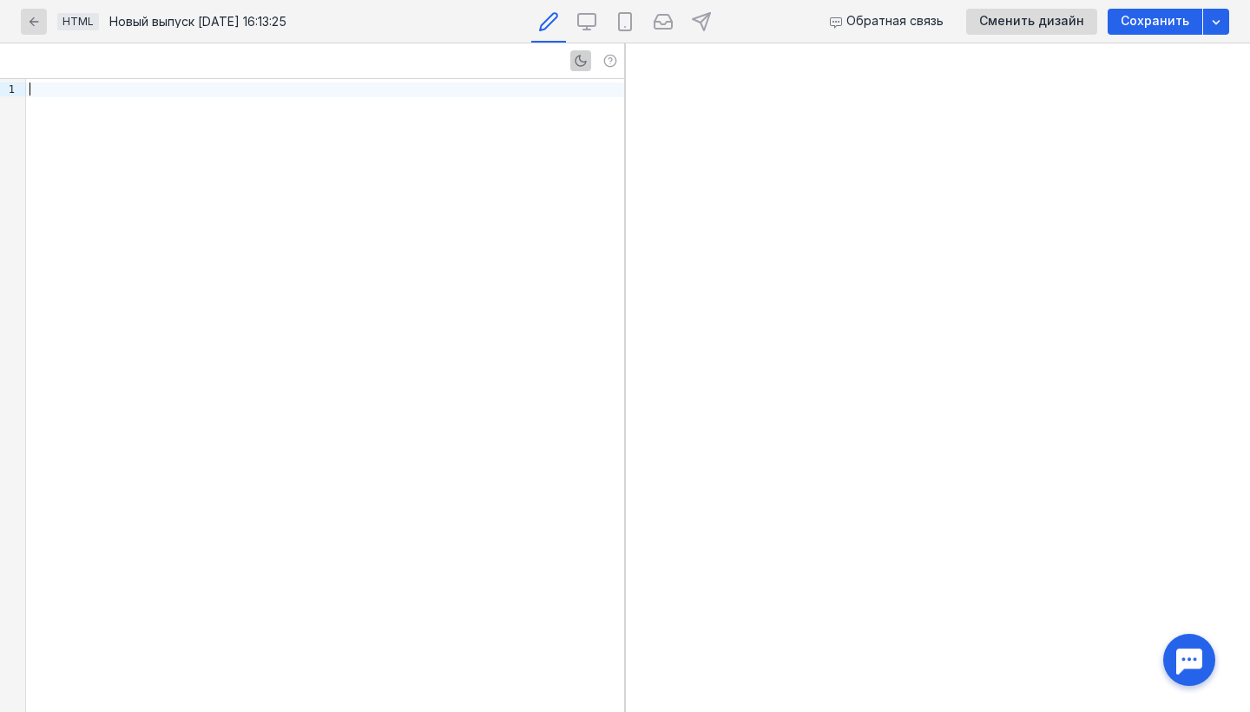
scroll to position [0, 0]
